Goal: Register for event/course

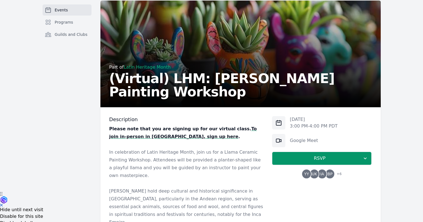
scroll to position [56, 0]
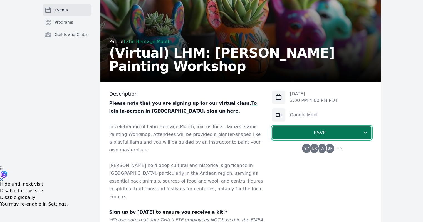
click at [318, 132] on span "RSVP" at bounding box center [320, 133] width 86 height 7
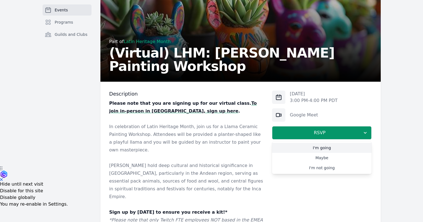
click at [321, 148] on link "I'm going" at bounding box center [322, 148] width 100 height 10
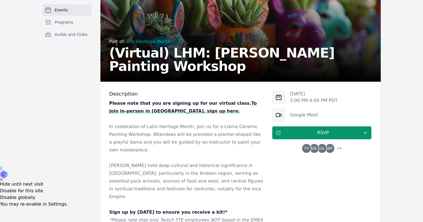
scroll to position [279, 0]
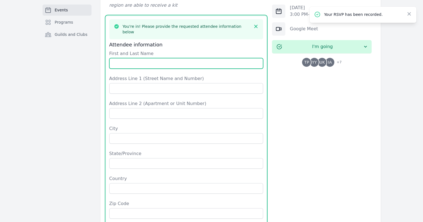
click at [181, 58] on input "First and Last Name" at bounding box center [186, 63] width 154 height 11
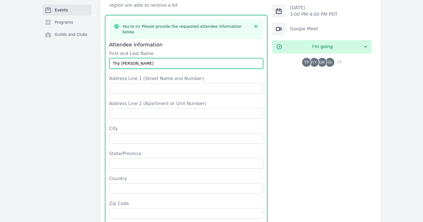
type input "Thy [PERSON_NAME]"
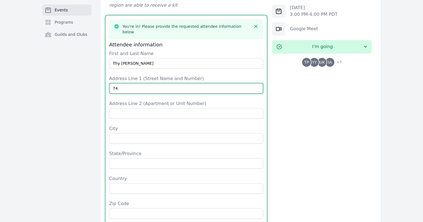
type input "7"
type input "[STREET_ADDRESS]"
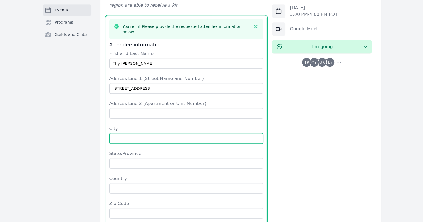
type input "[GEOGRAPHIC_DATA][PERSON_NAME]"
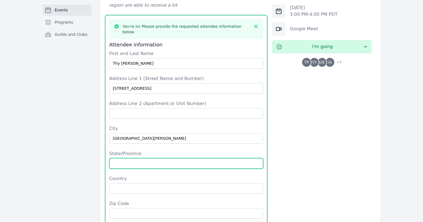
type input "CA"
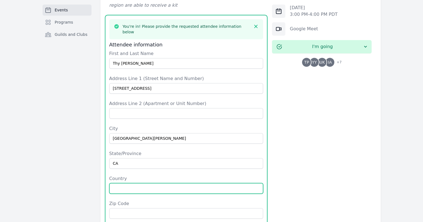
type input "[GEOGRAPHIC_DATA]"
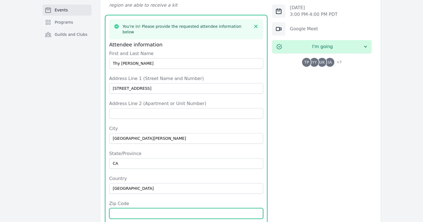
type input "95136"
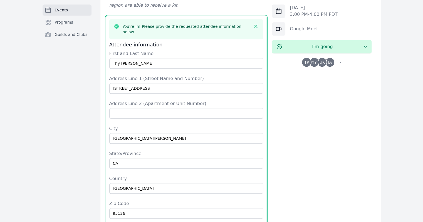
type input "4089307096"
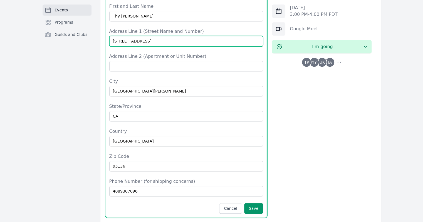
scroll to position [362, 0]
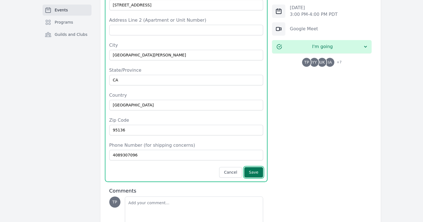
click at [253, 167] on button "Save" at bounding box center [253, 172] width 19 height 11
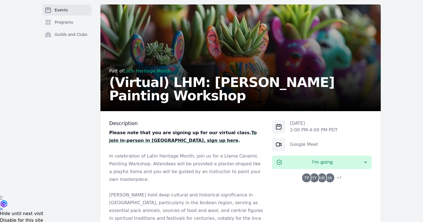
scroll to position [82, 0]
